Goal: Task Accomplishment & Management: Complete application form

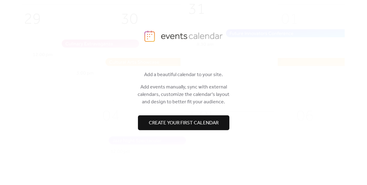
click at [215, 124] on span "Create your first calendar" at bounding box center [184, 122] width 70 height 7
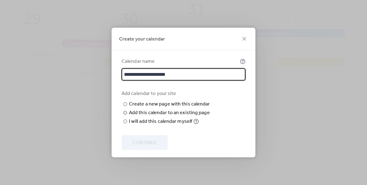
type input "**********"
click at [153, 117] on div "Add this calendar to an existing page" at bounding box center [169, 112] width 81 height 7
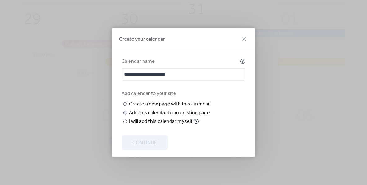
click at [0, 0] on div "Choose page" at bounding box center [0, 0] width 0 height 0
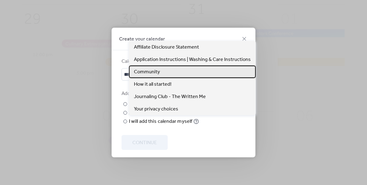
click at [161, 72] on div "Community" at bounding box center [192, 72] width 127 height 12
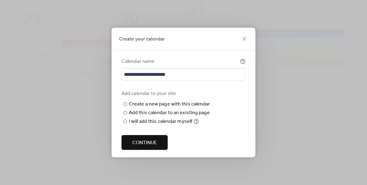
click at [151, 147] on span "Continue" at bounding box center [144, 142] width 24 height 7
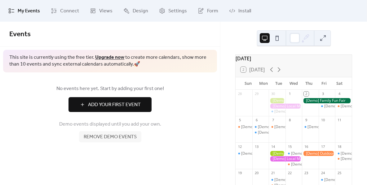
click at [133, 106] on span "Add Your First Event" at bounding box center [114, 104] width 53 height 7
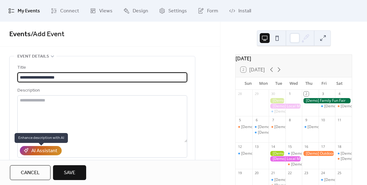
type input "**********"
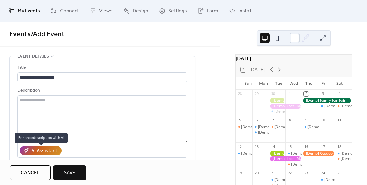
click at [51, 154] on div "AI Assistant" at bounding box center [44, 151] width 26 height 7
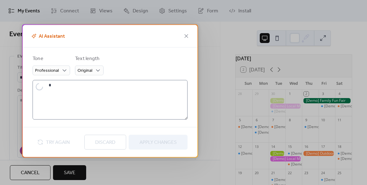
type textarea "**********"
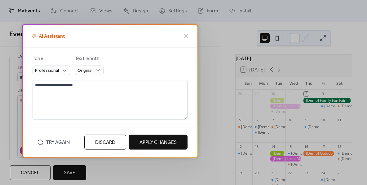
click at [150, 143] on span "Apply Changes" at bounding box center [157, 142] width 37 height 7
type textarea "**********"
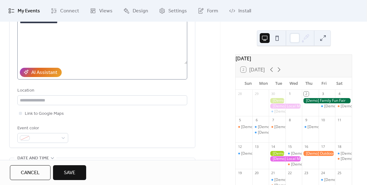
scroll to position [80, 0]
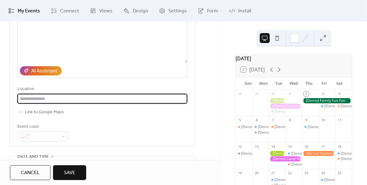
click at [95, 103] on input "text" at bounding box center [102, 99] width 170 height 10
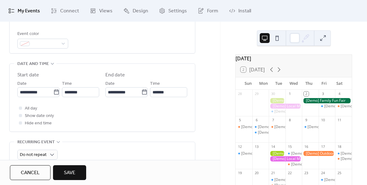
scroll to position [172, 0]
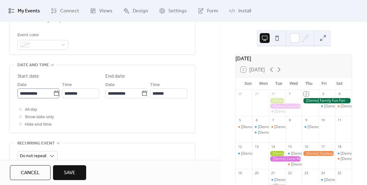
click at [56, 97] on icon at bounding box center [56, 94] width 6 height 6
click at [53, 98] on input "**********" at bounding box center [35, 94] width 36 height 10
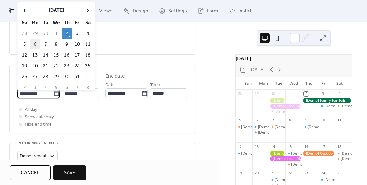
click at [36, 46] on td "6" at bounding box center [35, 44] width 10 height 10
type input "**********"
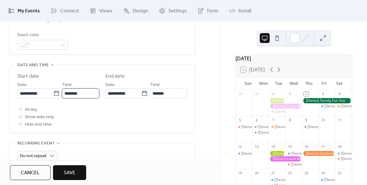
click at [82, 96] on input "********" at bounding box center [80, 94] width 37 height 10
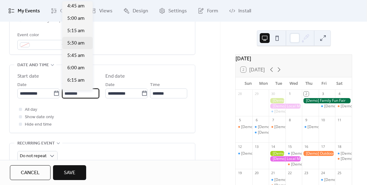
scroll to position [231, 0]
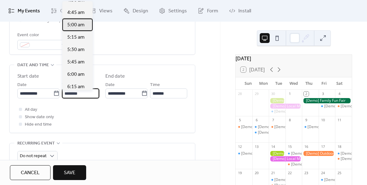
click at [79, 26] on span "5:00 am" at bounding box center [75, 24] width 17 height 7
type input "*******"
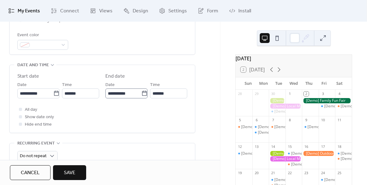
click at [142, 96] on icon at bounding box center [144, 94] width 6 height 6
click at [141, 96] on input "**********" at bounding box center [123, 94] width 36 height 10
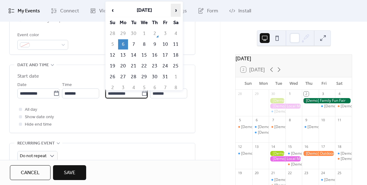
click at [173, 13] on span "›" at bounding box center [175, 10] width 9 height 12
click at [125, 77] on td "24" at bounding box center [123, 77] width 10 height 10
type input "**********"
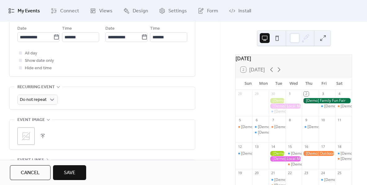
scroll to position [226, 0]
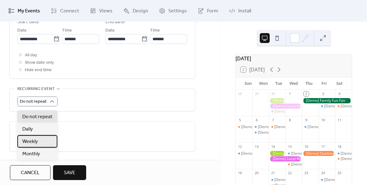
click at [47, 142] on div "Weekly" at bounding box center [37, 141] width 40 height 12
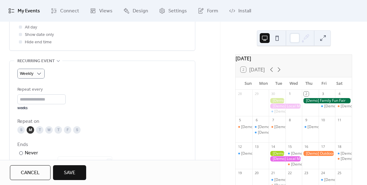
scroll to position [262, 0]
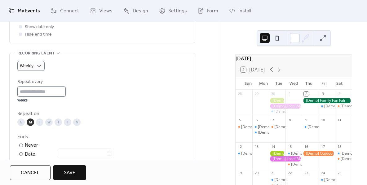
click at [66, 94] on input "*" at bounding box center [41, 92] width 48 height 10
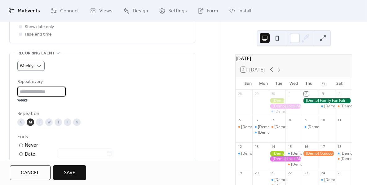
click at [66, 94] on input "*" at bounding box center [41, 92] width 48 height 10
click at [86, 101] on div "Repeat every * weeks" at bounding box center [102, 90] width 170 height 24
type input "*"
click at [66, 93] on input "*" at bounding box center [41, 92] width 48 height 10
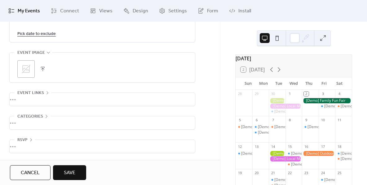
scroll to position [417, 0]
click at [32, 148] on div "•••" at bounding box center [102, 146] width 185 height 13
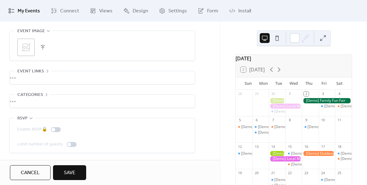
scroll to position [438, 0]
click at [39, 103] on div "•••" at bounding box center [102, 101] width 185 height 13
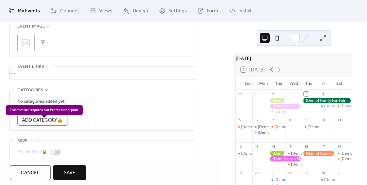
click at [54, 126] on div "Add Category 🔒" at bounding box center [42, 120] width 51 height 11
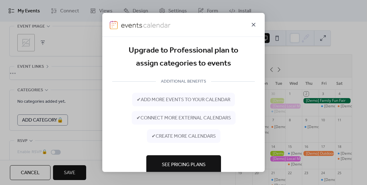
click at [254, 25] on icon at bounding box center [253, 24] width 7 height 7
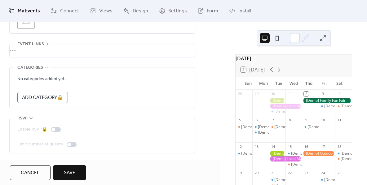
scroll to position [466, 0]
click at [69, 172] on span "Save" at bounding box center [69, 173] width 11 height 7
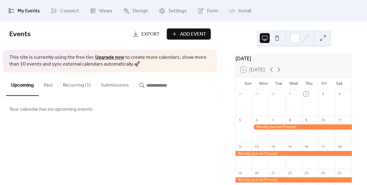
click at [88, 84] on button "Recurring (1)" at bounding box center [77, 84] width 38 height 23
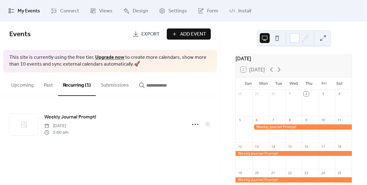
click at [88, 84] on button "Recurring (1)" at bounding box center [77, 85] width 38 height 24
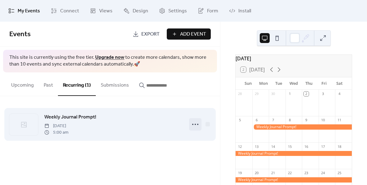
click at [195, 124] on circle at bounding box center [195, 124] width 1 height 1
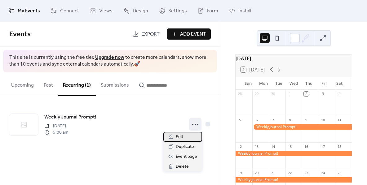
click at [185, 137] on div "Edit" at bounding box center [182, 137] width 39 height 10
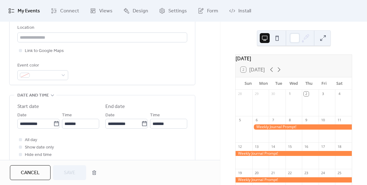
scroll to position [149, 0]
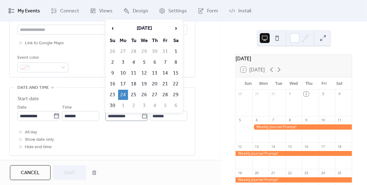
click at [141, 119] on icon at bounding box center [144, 116] width 6 height 6
click at [141, 119] on input "**********" at bounding box center [123, 116] width 36 height 10
click at [111, 29] on span "‹" at bounding box center [112, 28] width 9 height 12
click at [124, 61] on td "6" at bounding box center [123, 62] width 10 height 10
type input "**********"
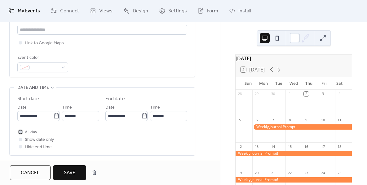
click at [25, 135] on span "All day" at bounding box center [31, 132] width 12 height 7
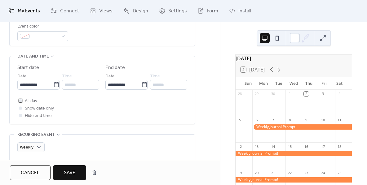
scroll to position [200, 0]
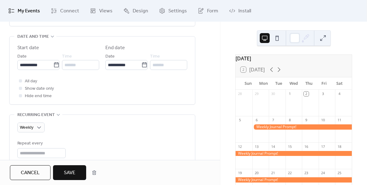
click at [72, 173] on span "Save" at bounding box center [69, 173] width 11 height 7
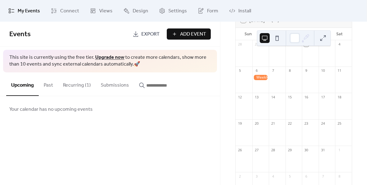
scroll to position [13, 0]
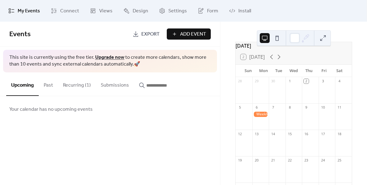
click at [84, 86] on button "Recurring (1)" at bounding box center [77, 84] width 38 height 23
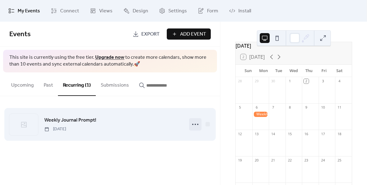
click at [195, 125] on circle at bounding box center [195, 124] width 1 height 1
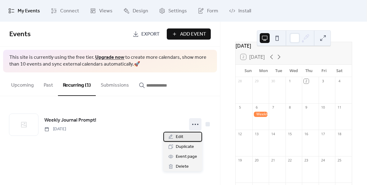
click at [175, 138] on div "Edit" at bounding box center [182, 137] width 39 height 10
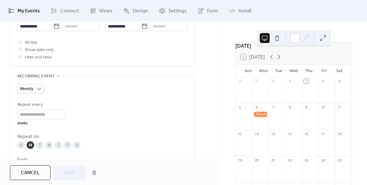
scroll to position [240, 0]
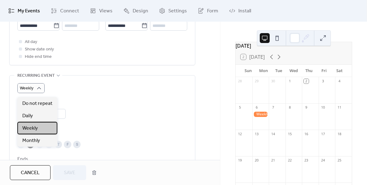
click at [40, 131] on div "Weekly" at bounding box center [37, 128] width 40 height 12
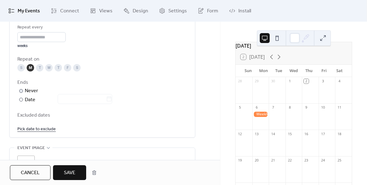
scroll to position [317, 0]
click at [75, 172] on span "Save" at bounding box center [69, 173] width 11 height 7
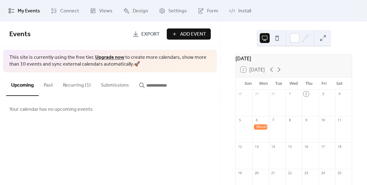
click at [279, 38] on button at bounding box center [277, 38] width 10 height 10
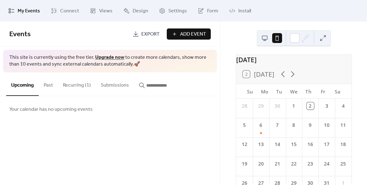
click at [264, 38] on button at bounding box center [265, 38] width 10 height 10
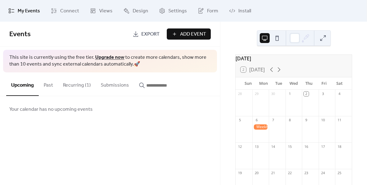
click at [81, 84] on button "Recurring (1)" at bounding box center [77, 84] width 38 height 23
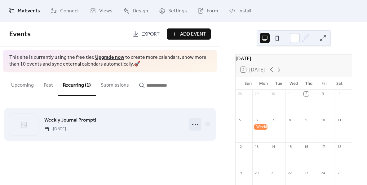
click at [193, 124] on icon at bounding box center [195, 125] width 10 height 10
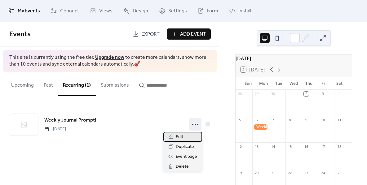
click at [184, 137] on div "Edit" at bounding box center [182, 137] width 39 height 10
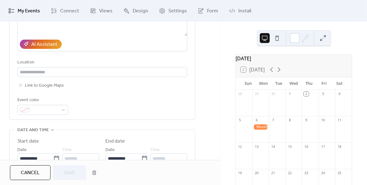
scroll to position [107, 0]
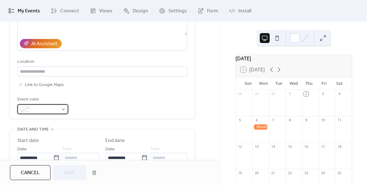
click at [64, 109] on div at bounding box center [42, 109] width 51 height 10
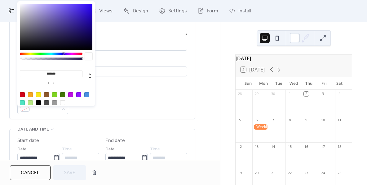
click at [76, 95] on div at bounding box center [56, 99] width 79 height 20
click at [79, 95] on div at bounding box center [78, 94] width 5 height 5
type input "*******"
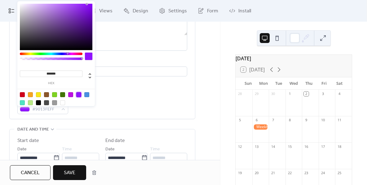
click at [126, 95] on div "**********" at bounding box center [102, 35] width 170 height 157
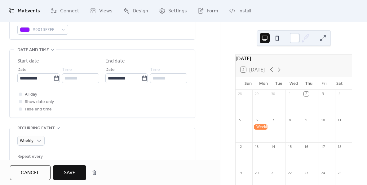
scroll to position [210, 0]
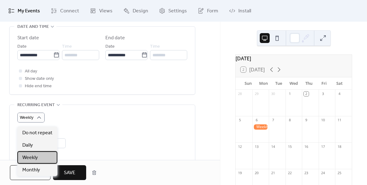
click at [34, 159] on span "Weekly" at bounding box center [29, 157] width 15 height 7
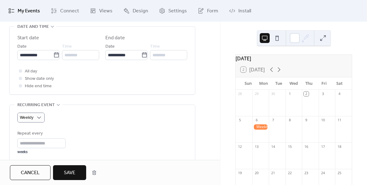
scroll to position [231, 0]
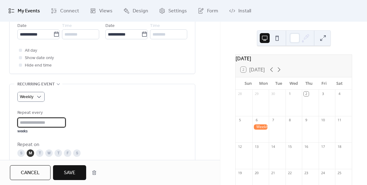
click at [66, 127] on input "*" at bounding box center [41, 123] width 48 height 10
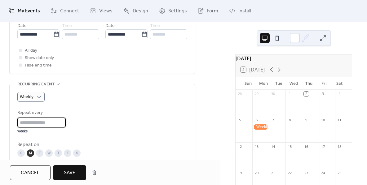
type input "*"
click at [66, 124] on input "*" at bounding box center [41, 123] width 48 height 10
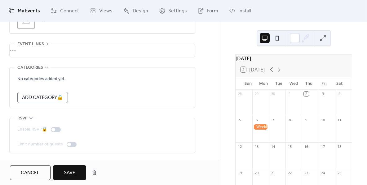
scroll to position [466, 0]
click at [73, 168] on button "Save" at bounding box center [69, 173] width 33 height 15
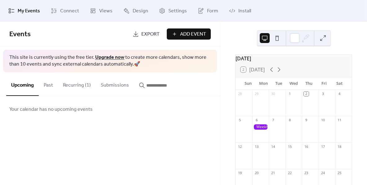
click at [52, 87] on button "Past" at bounding box center [48, 84] width 19 height 23
click at [79, 86] on button "Recurring (1)" at bounding box center [77, 84] width 38 height 23
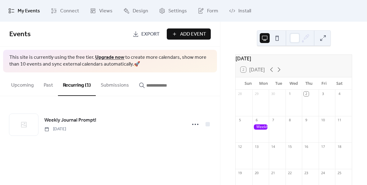
click at [116, 86] on button "Submissions" at bounding box center [115, 84] width 38 height 23
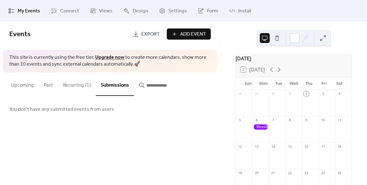
click at [24, 81] on button "Upcoming" at bounding box center [22, 84] width 33 height 23
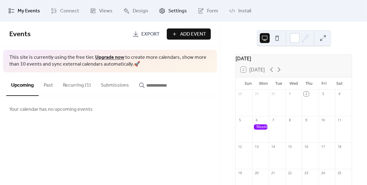
click at [179, 10] on span "Settings" at bounding box center [177, 10] width 19 height 7
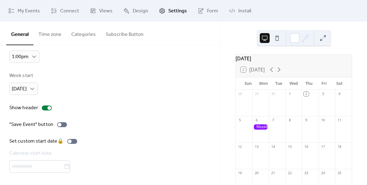
scroll to position [6, 0]
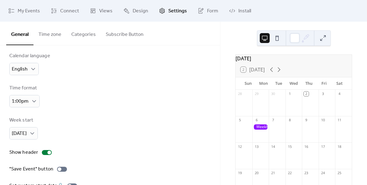
click at [48, 35] on button "Time zone" at bounding box center [49, 33] width 33 height 23
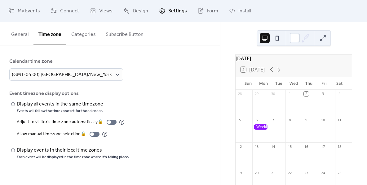
click at [89, 38] on button "Categories" at bounding box center [83, 33] width 34 height 23
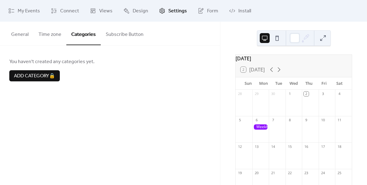
click at [125, 36] on button "Subscribe Button" at bounding box center [125, 33] width 48 height 23
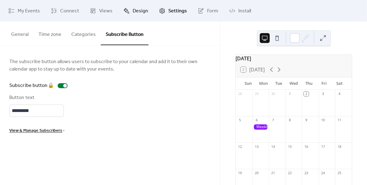
click at [142, 11] on span "Design" at bounding box center [140, 10] width 15 height 7
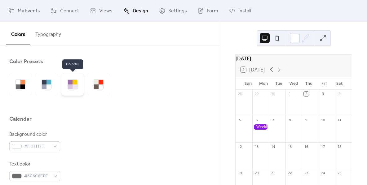
click at [77, 80] on div at bounding box center [75, 82] width 5 height 5
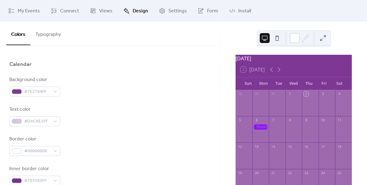
scroll to position [55, 0]
click at [56, 95] on div "#7E3794FF" at bounding box center [34, 91] width 51 height 10
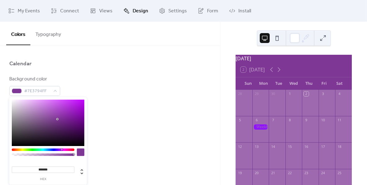
click at [41, 169] on input "*******" at bounding box center [43, 170] width 63 height 7
click at [57, 170] on input "*******" at bounding box center [43, 170] width 63 height 7
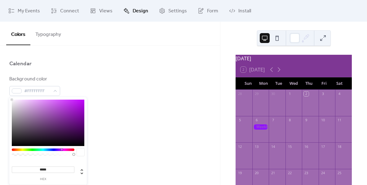
type input "******"
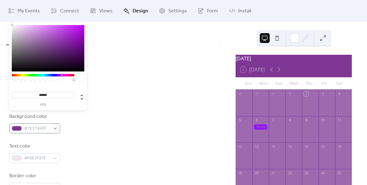
scroll to position [225, 0]
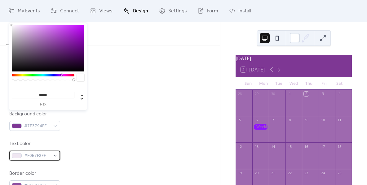
click at [53, 158] on div "#F0E7F2FF" at bounding box center [34, 156] width 51 height 10
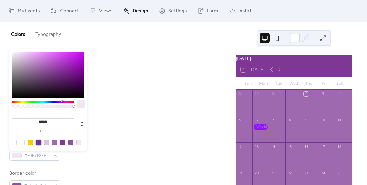
click at [38, 143] on div at bounding box center [38, 142] width 5 height 5
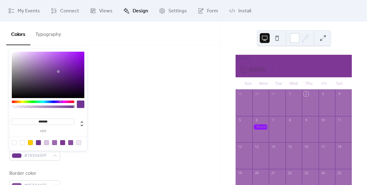
click at [15, 142] on div at bounding box center [14, 142] width 5 height 5
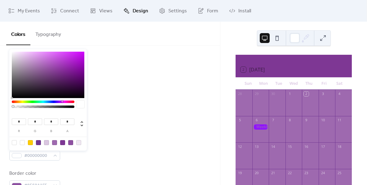
click at [22, 144] on div at bounding box center [22, 142] width 5 height 5
type input "***"
type input "*"
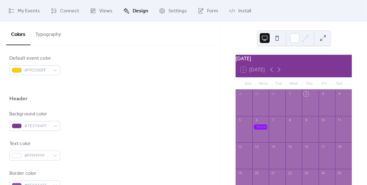
click at [111, 155] on div "Text color #FFFFFFFF" at bounding box center [109, 150] width 201 height 20
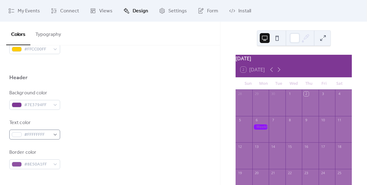
scroll to position [247, 0]
click at [50, 163] on span "#8E50A1FF" at bounding box center [37, 164] width 26 height 7
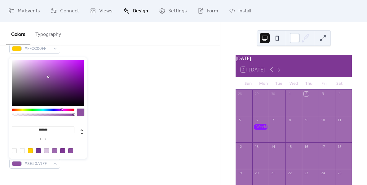
click at [47, 151] on div at bounding box center [46, 150] width 5 height 5
type input "*******"
click at [95, 146] on div "Background color #7E3794FF Text color #FFFFFFFF Border color #DAC6E1FF" at bounding box center [109, 129] width 201 height 80
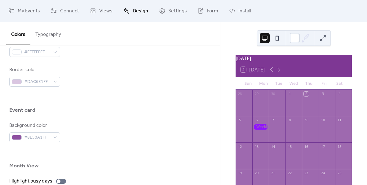
scroll to position [329, 0]
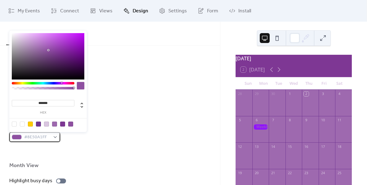
click at [55, 136] on div "#8E50A1FF" at bounding box center [34, 137] width 51 height 10
click at [23, 125] on div at bounding box center [22, 124] width 5 height 5
type input "*******"
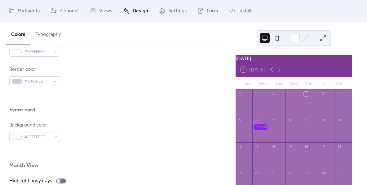
click at [109, 127] on div "Background color #FFFFFFFF" at bounding box center [109, 132] width 201 height 20
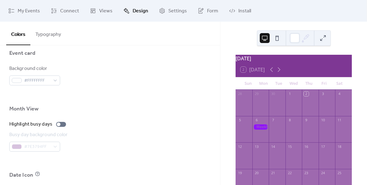
scroll to position [387, 0]
click at [58, 125] on div at bounding box center [59, 124] width 4 height 4
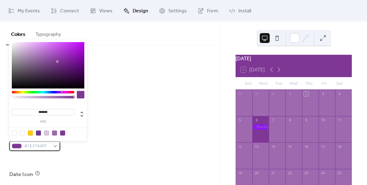
click at [53, 146] on div "#7E3794FF" at bounding box center [34, 146] width 51 height 10
click at [47, 132] on div at bounding box center [46, 133] width 5 height 5
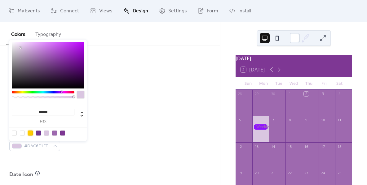
click at [31, 133] on div at bounding box center [30, 133] width 5 height 5
type input "*******"
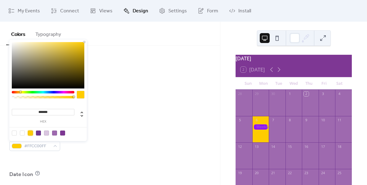
click at [123, 136] on div "Busy day background color #FFCC00FF" at bounding box center [109, 141] width 201 height 20
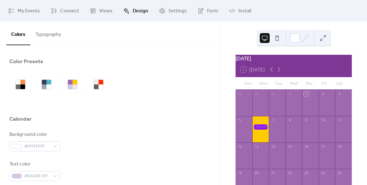
scroll to position [0, 0]
click at [27, 85] on div at bounding box center [20, 84] width 22 height 22
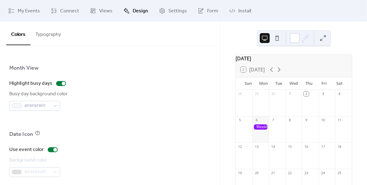
scroll to position [427, 0]
click at [55, 106] on div "#F8F8F8FF" at bounding box center [34, 106] width 51 height 10
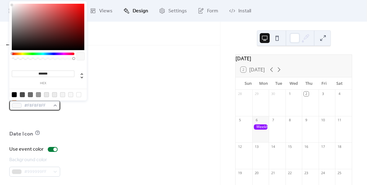
click at [55, 106] on div "#F8F8F8FF" at bounding box center [34, 106] width 51 height 10
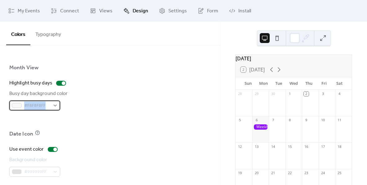
click at [55, 106] on div "#F8F8F8FF" at bounding box center [34, 106] width 51 height 10
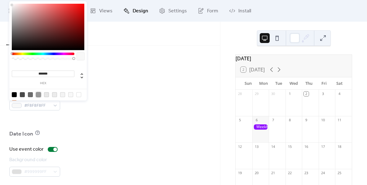
click at [38, 95] on div at bounding box center [38, 94] width 5 height 5
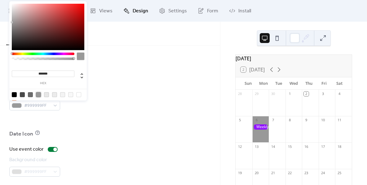
click at [61, 54] on div at bounding box center [43, 54] width 63 height 2
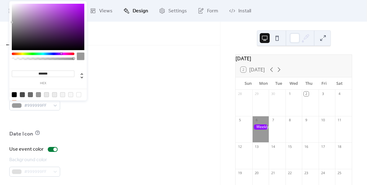
click at [70, 30] on div at bounding box center [48, 27] width 73 height 46
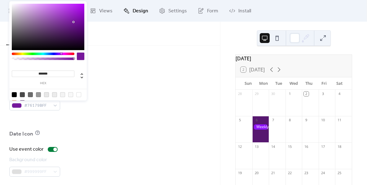
click at [73, 22] on div at bounding box center [48, 27] width 73 height 46
click at [59, 14] on div at bounding box center [48, 27] width 73 height 46
click at [43, 20] on div at bounding box center [48, 27] width 73 height 46
click at [62, 24] on div at bounding box center [48, 27] width 73 height 46
click at [79, 28] on div at bounding box center [48, 27] width 73 height 46
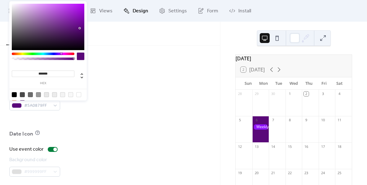
type input "*******"
click at [19, 7] on div at bounding box center [48, 27] width 73 height 46
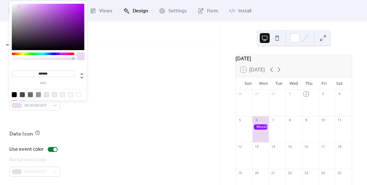
click at [155, 68] on div "Month View" at bounding box center [109, 69] width 201 height 11
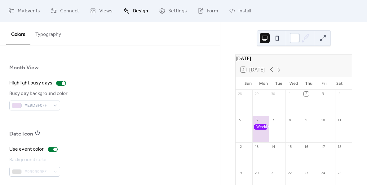
click at [48, 38] on button "Typography" at bounding box center [48, 33] width 36 height 23
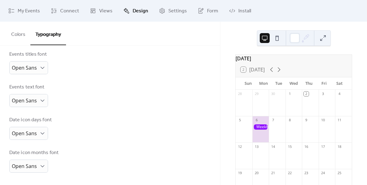
scroll to position [166, 0]
click at [40, 72] on div "Open Sans" at bounding box center [28, 67] width 39 height 13
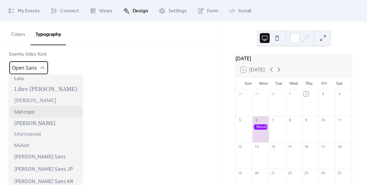
scroll to position [213, 0]
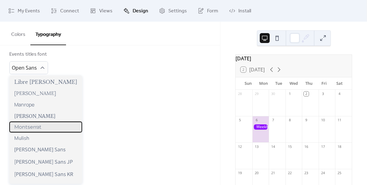
click at [35, 130] on span "Montserrat" at bounding box center [27, 127] width 27 height 6
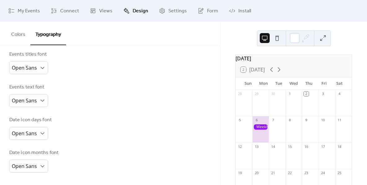
scroll to position [166, 0]
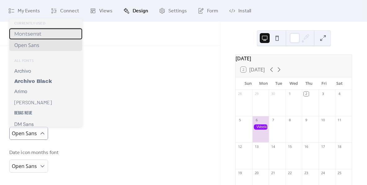
click at [43, 35] on div "Montserrat" at bounding box center [45, 34] width 73 height 11
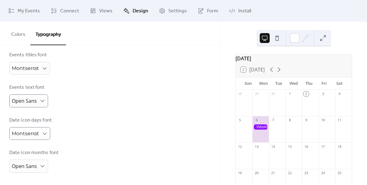
scroll to position [166, 0]
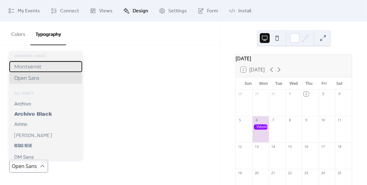
click at [41, 69] on span "Montserrat" at bounding box center [27, 67] width 27 height 6
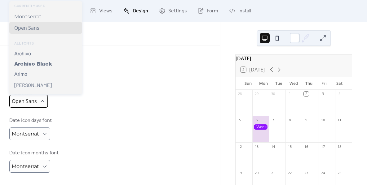
click at [37, 104] on span "Open Sans" at bounding box center [24, 101] width 25 height 7
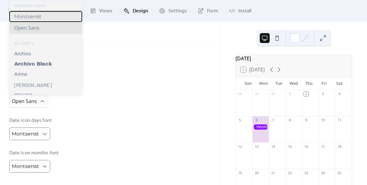
click at [40, 19] on span "Montserrat" at bounding box center [27, 17] width 27 height 6
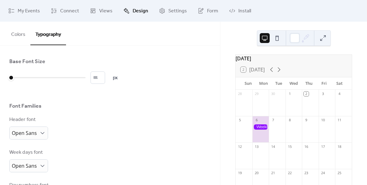
scroll to position [0, 0]
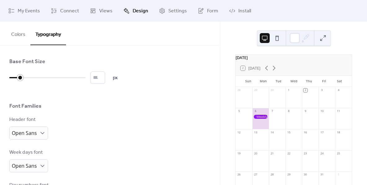
click at [15, 80] on div at bounding box center [14, 78] width 11 height 10
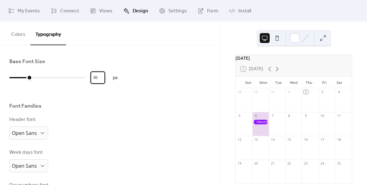
click at [105, 77] on input "**" at bounding box center [98, 78] width 15 height 12
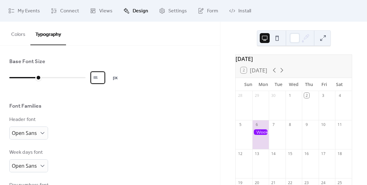
click at [105, 77] on input "**" at bounding box center [98, 78] width 15 height 12
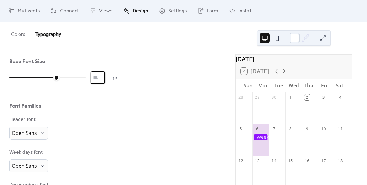
click at [105, 77] on input "**" at bounding box center [98, 78] width 15 height 12
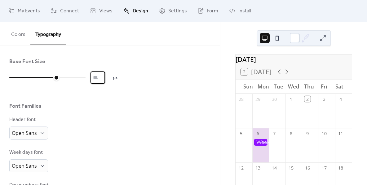
type input "**"
click at [105, 77] on input "**" at bounding box center [98, 78] width 15 height 12
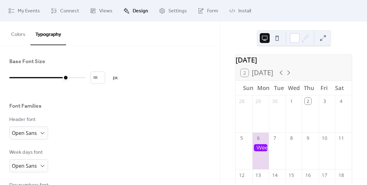
click at [280, 38] on button at bounding box center [277, 38] width 10 height 10
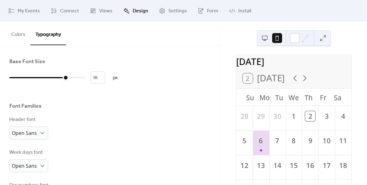
click at [208, 38] on div "Colors Typography" at bounding box center [110, 34] width 220 height 24
click at [101, 10] on span "Views" at bounding box center [105, 10] width 13 height 7
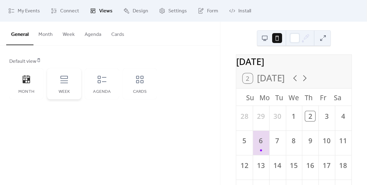
click at [64, 81] on icon at bounding box center [63, 79] width 7 height 7
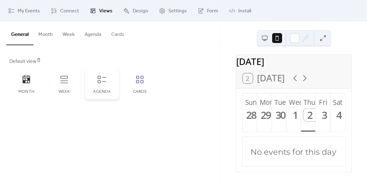
click at [103, 85] on div "Agenda" at bounding box center [102, 84] width 34 height 31
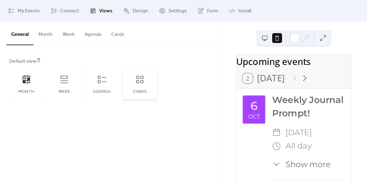
click at [147, 83] on div "Cards" at bounding box center [140, 84] width 34 height 31
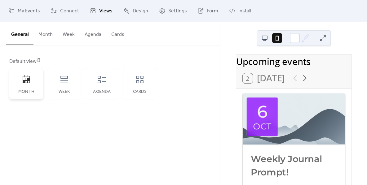
click at [23, 86] on div "Month" at bounding box center [26, 84] width 34 height 31
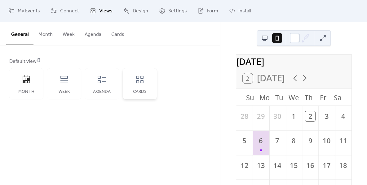
click at [135, 90] on div "Cards" at bounding box center [140, 92] width 22 height 5
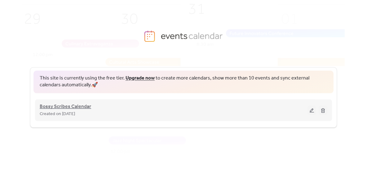
click at [69, 107] on span "Bossy Scribes Calendar" at bounding box center [65, 106] width 51 height 7
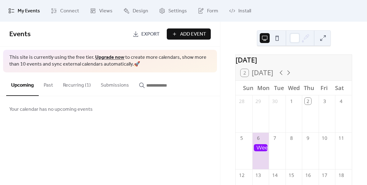
click at [77, 84] on button "Recurring (1)" at bounding box center [77, 84] width 38 height 23
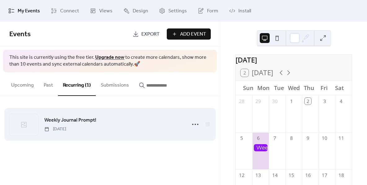
click at [86, 119] on span "Weekly Journal Prompt!" at bounding box center [70, 120] width 52 height 7
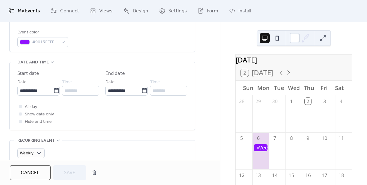
scroll to position [181, 0]
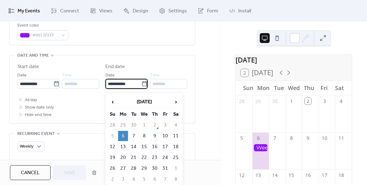
click at [138, 86] on input "**********" at bounding box center [123, 84] width 36 height 10
click at [103, 98] on div "**********" at bounding box center [102, 90] width 170 height 55
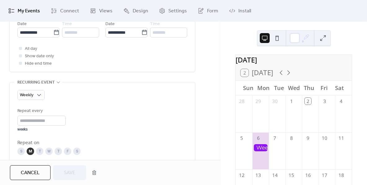
scroll to position [238, 0]
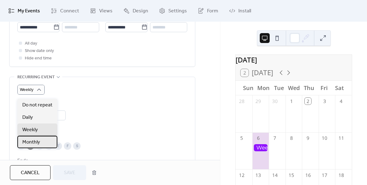
click at [41, 142] on div "Monthly" at bounding box center [37, 142] width 40 height 12
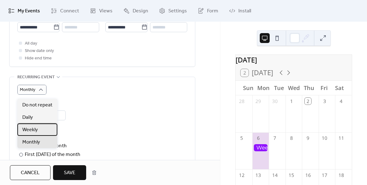
click at [42, 132] on div "Weekly" at bounding box center [37, 130] width 40 height 12
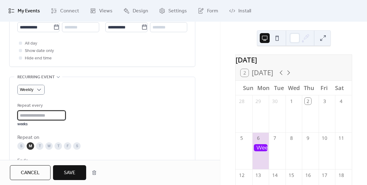
click at [66, 120] on input "*" at bounding box center [41, 116] width 48 height 10
type input "*"
click at [66, 120] on input "*" at bounding box center [41, 116] width 48 height 10
click at [71, 172] on span "Save" at bounding box center [69, 173] width 11 height 7
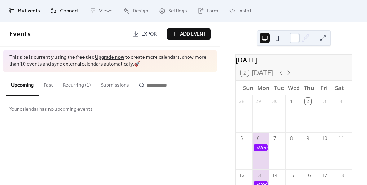
click at [62, 11] on span "Connect" at bounding box center [69, 10] width 19 height 7
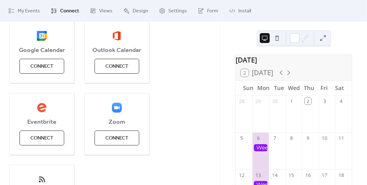
scroll to position [83, 0]
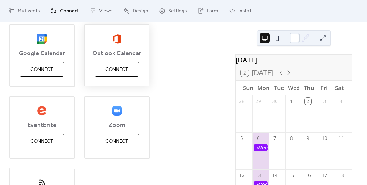
click at [117, 73] on span "Connect" at bounding box center [116, 69] width 23 height 7
